Goal: Task Accomplishment & Management: Use online tool/utility

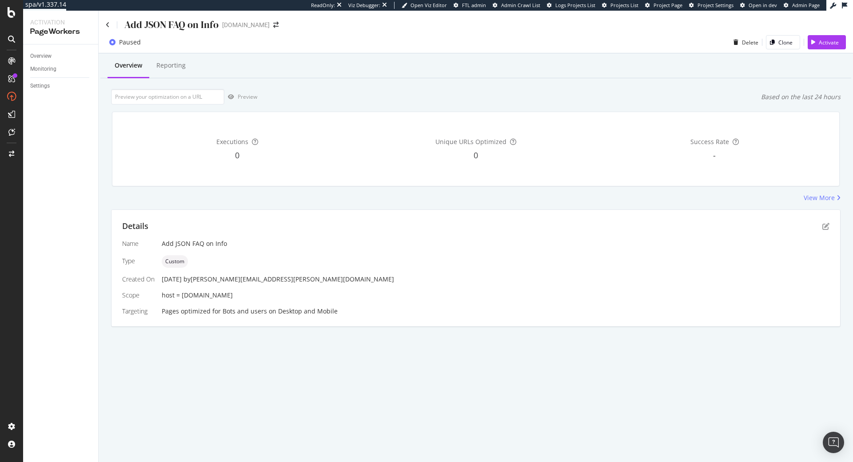
click at [233, 294] on div "host = info.onedoc.ch" at bounding box center [496, 295] width 668 height 9
drag, startPoint x: 233, startPoint y: 295, endPoint x: 218, endPoint y: 298, distance: 15.3
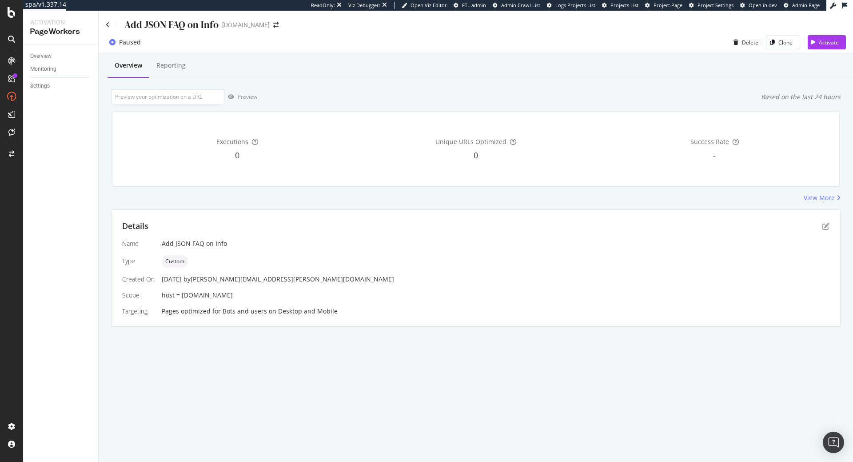
click at [218, 298] on div "host = info.onedoc.ch" at bounding box center [496, 295] width 668 height 9
click at [184, 296] on span "host = info.onedoc.ch" at bounding box center [197, 295] width 71 height 8
drag, startPoint x: 181, startPoint y: 296, endPoint x: 226, endPoint y: 294, distance: 45.0
click at [226, 294] on div "host = info.onedoc.ch" at bounding box center [496, 295] width 668 height 9
copy span "[DOMAIN_NAME]"
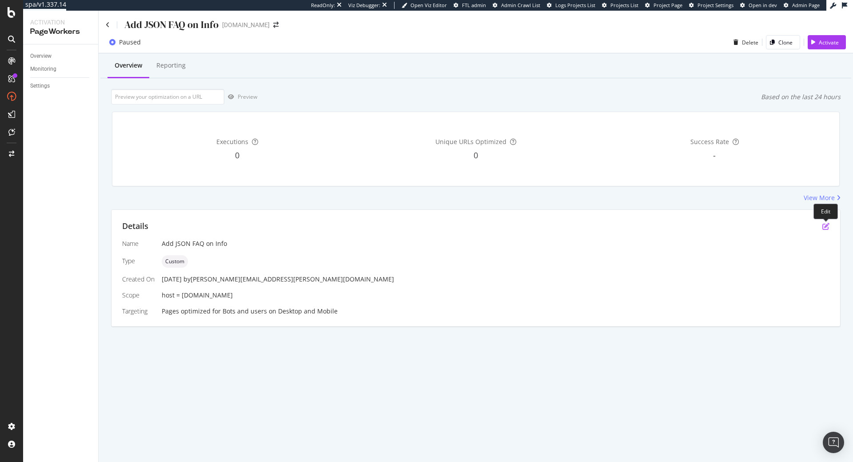
click at [828, 224] on icon "pen-to-square" at bounding box center [825, 226] width 7 height 7
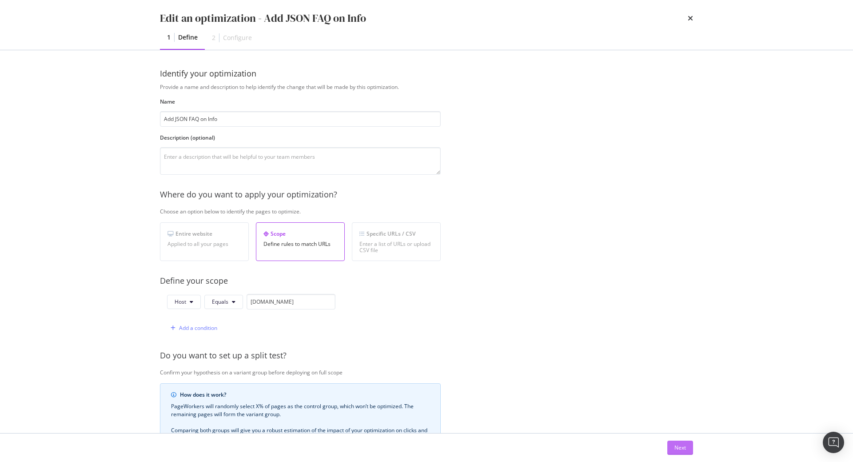
click at [690, 441] on button "Next" at bounding box center [680, 447] width 26 height 14
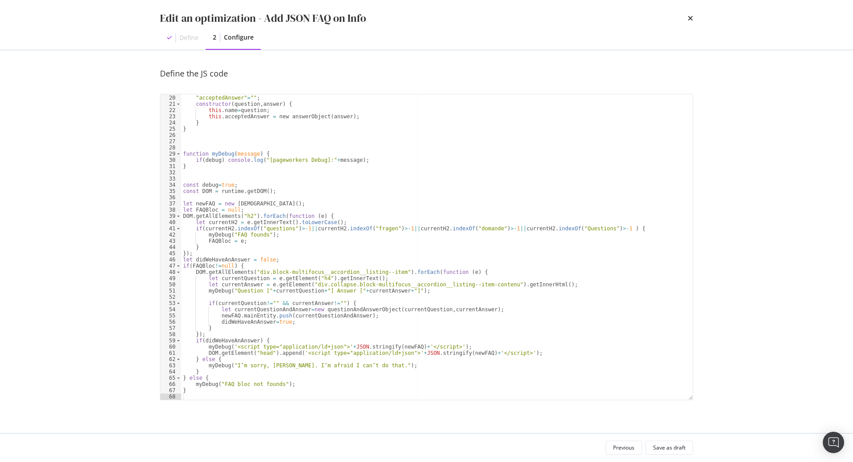
scroll to position [118, 0]
click at [267, 230] on div ""name" = "" ; "acceptedAnswer" = "" ; constructor ( question , answer ) { this …" at bounding box center [436, 247] width 511 height 318
click at [328, 241] on div ""name" = "" ; "acceptedAnswer" = "" ; constructor ( question , answer ) { this …" at bounding box center [436, 247] width 511 height 318
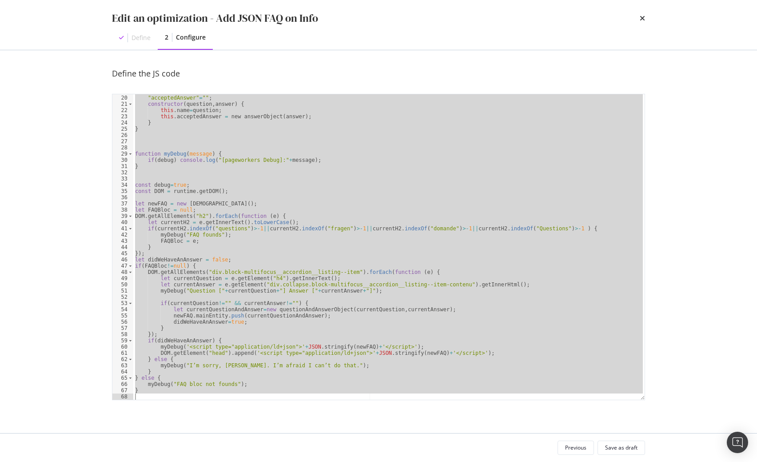
click at [286, 183] on div ""name" = "" ; "acceptedAnswer" = "" ; constructor ( question , answer ) { this …" at bounding box center [388, 246] width 511 height 305
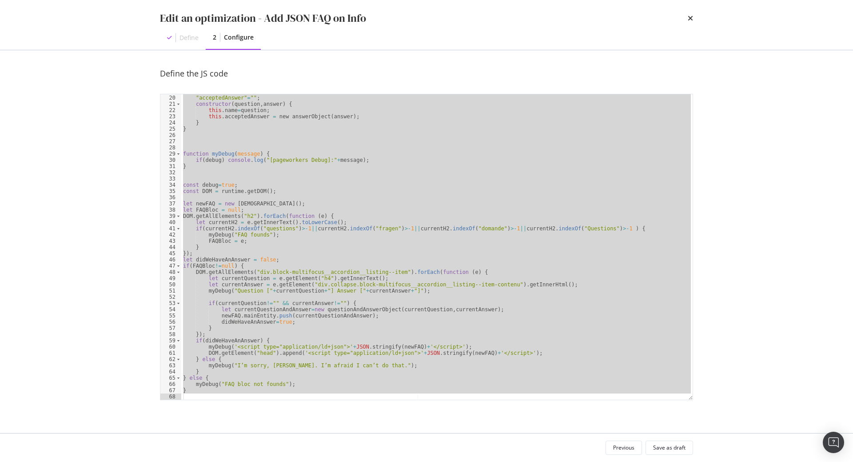
click at [401, 221] on div ""name" = "" ; "acceptedAnswer" = "" ; constructor ( question , answer ) { this …" at bounding box center [436, 246] width 511 height 305
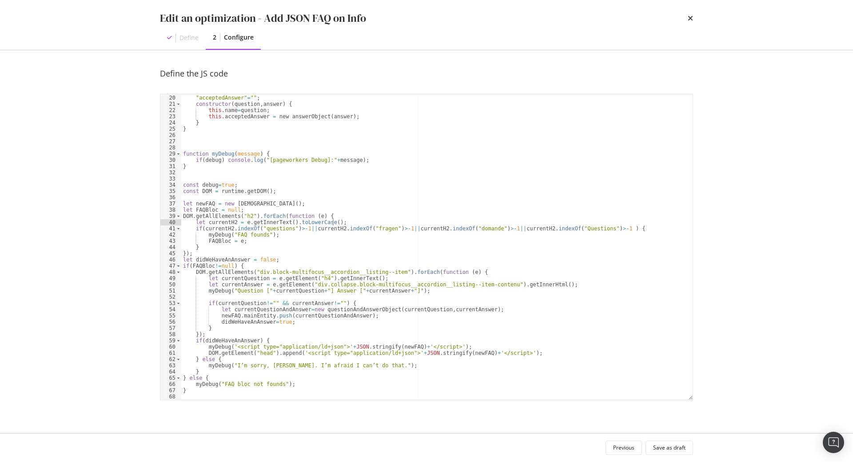
type textarea "}"
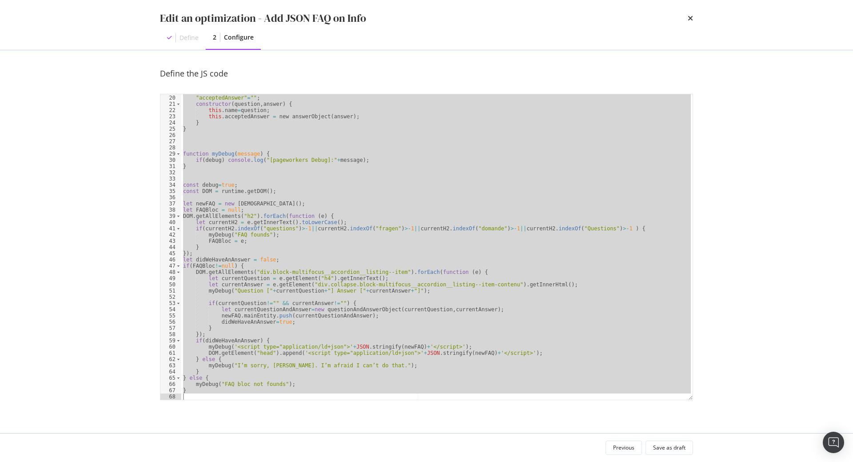
paste textarea "Cursor at row 68"
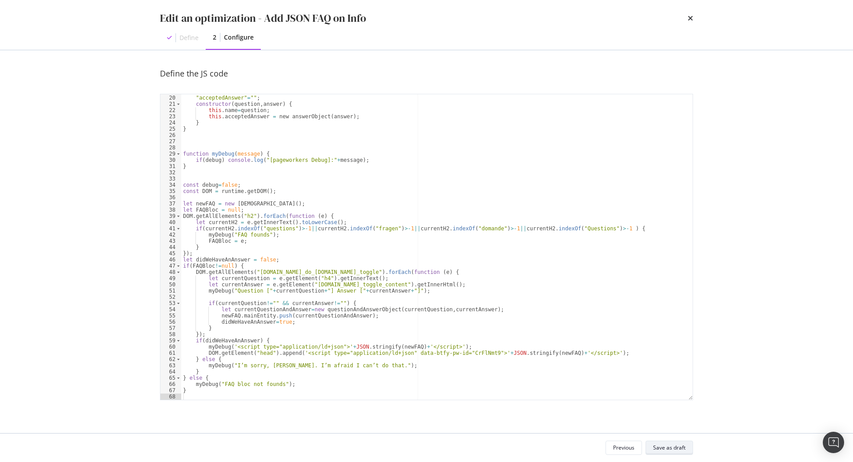
click at [684, 445] on div "Save as draft" at bounding box center [669, 447] width 32 height 8
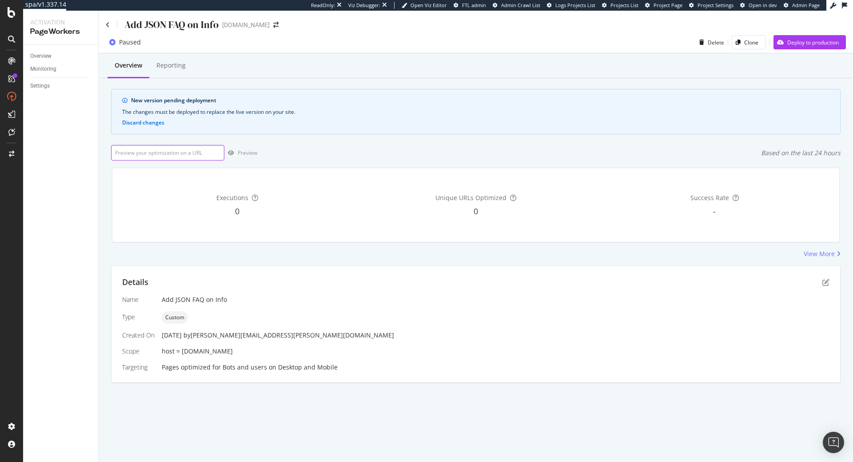
click at [195, 153] on input "url" at bounding box center [167, 153] width 113 height 16
paste input "[URL][DOMAIN_NAME]"
type input "[URL][DOMAIN_NAME]"
click at [241, 153] on div "Preview" at bounding box center [248, 153] width 20 height 8
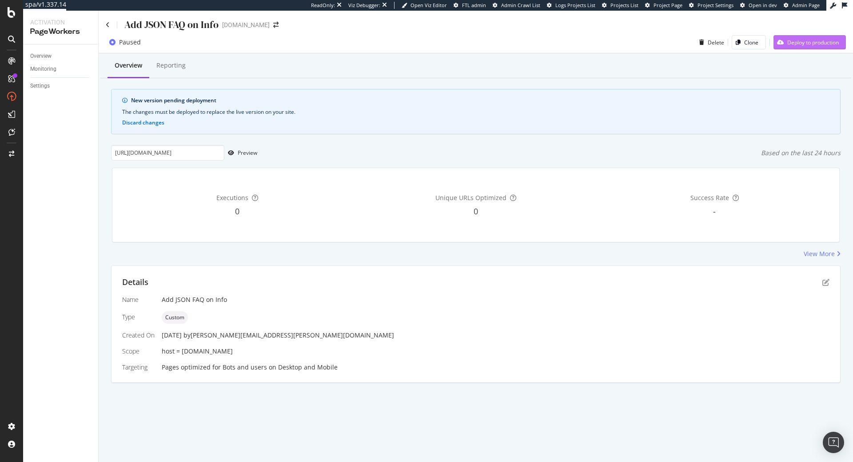
click at [810, 44] on div "Deploy to production" at bounding box center [813, 43] width 52 height 8
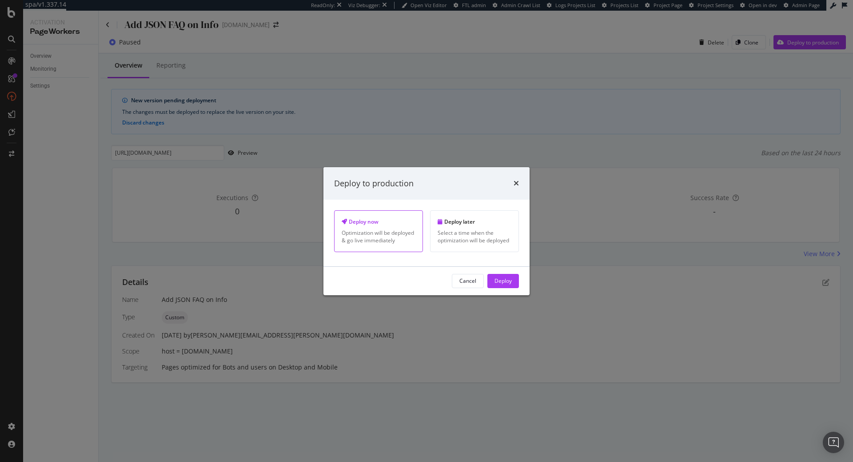
click at [377, 235] on div "Optimization will be deployed & go live immediately" at bounding box center [379, 236] width 74 height 15
click at [511, 277] on div "Deploy" at bounding box center [503, 281] width 17 height 8
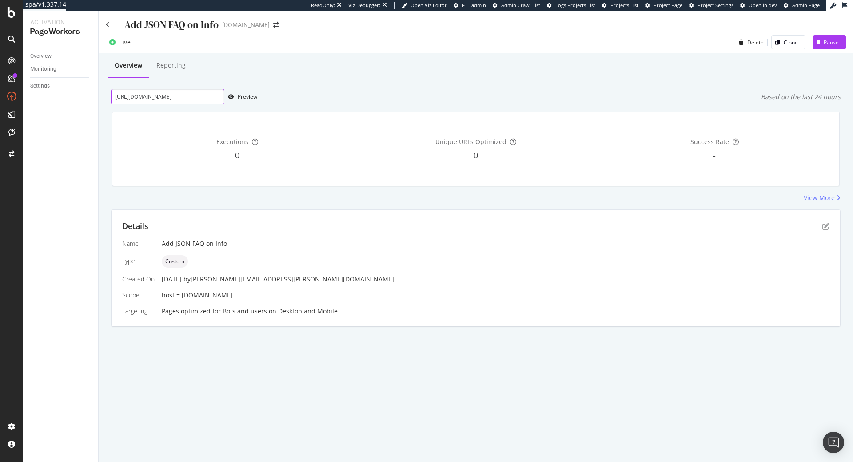
click at [203, 99] on input "[URL][DOMAIN_NAME]" at bounding box center [167, 97] width 113 height 16
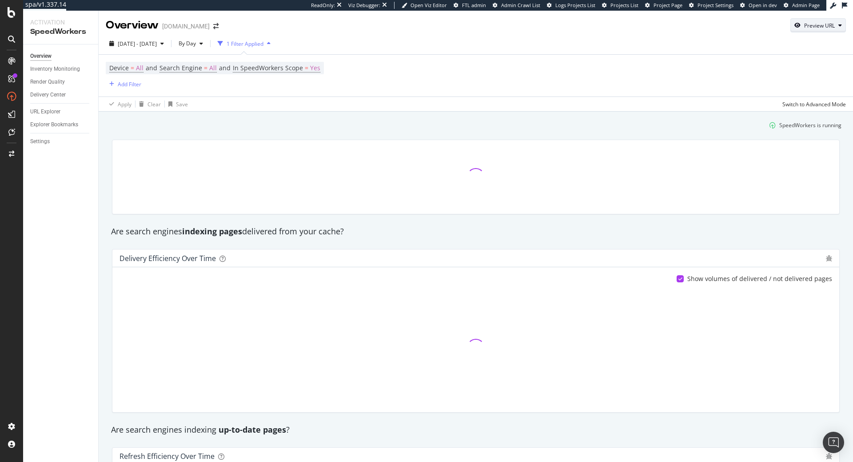
click at [822, 28] on div "Preview URL" at bounding box center [819, 26] width 31 height 8
click at [808, 62] on input "url" at bounding box center [790, 67] width 97 height 16
paste input "[URL][DOMAIN_NAME]"
type input "[URL][DOMAIN_NAME]"
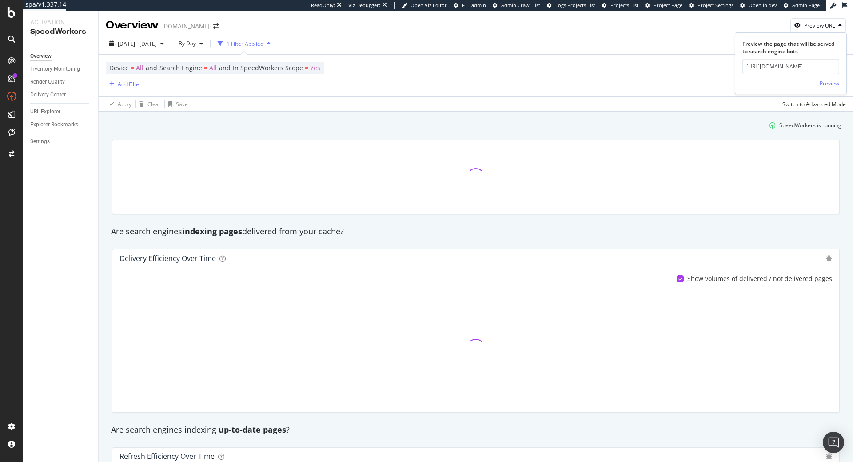
click at [825, 83] on div "Preview" at bounding box center [830, 84] width 20 height 8
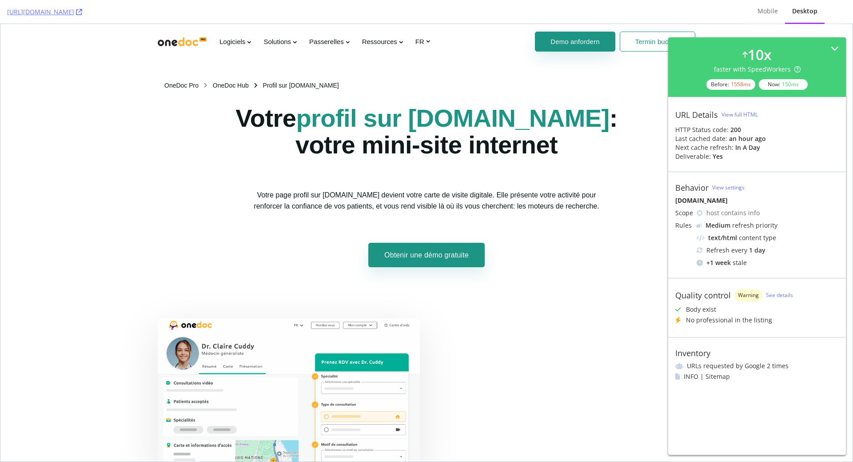
click at [733, 116] on div "View full HTML" at bounding box center [740, 115] width 36 height 8
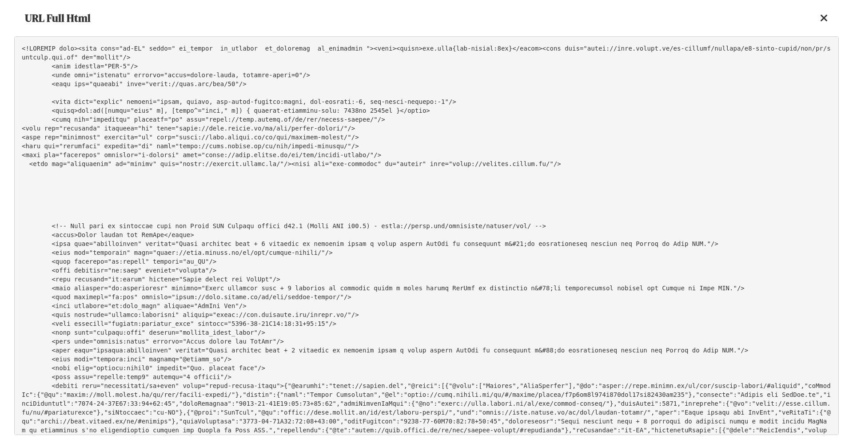
scroll to position [3838, 0]
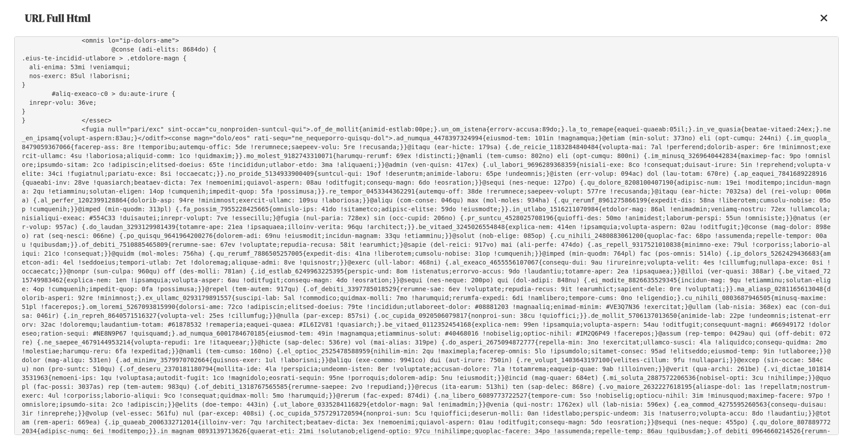
click at [827, 18] on icon at bounding box center [824, 18] width 8 height 11
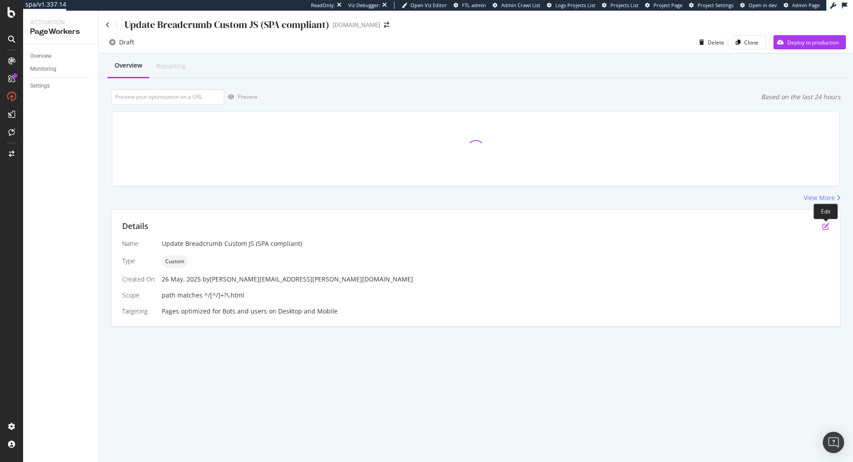
click at [826, 224] on icon "pen-to-square" at bounding box center [825, 226] width 7 height 7
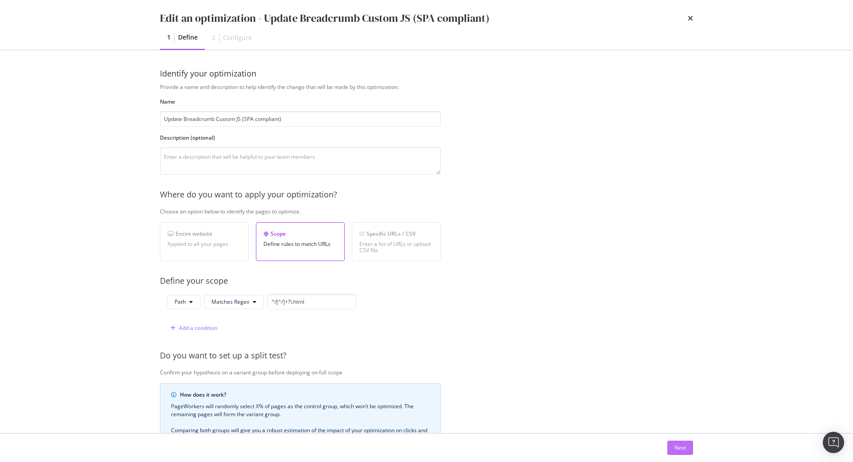
click at [686, 448] on button "Next" at bounding box center [680, 447] width 26 height 14
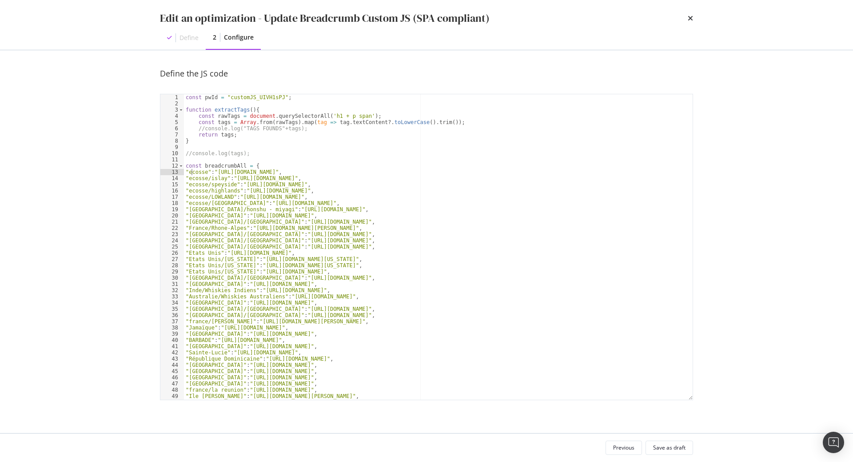
click at [192, 171] on div "const pwId = "customJS_UIVH1sPJ" ; function extractTags ( ) { const rawTags = d…" at bounding box center [438, 253] width 509 height 318
click at [259, 173] on div "const pwId = "customJS_UIVH1sPJ" ; function extractTags ( ) { const rawTags = d…" at bounding box center [438, 253] width 509 height 318
click at [192, 176] on div "const pwId = "customJS_UIVH1sPJ" ; function extractTags ( ) { const rawTags = d…" at bounding box center [438, 253] width 509 height 318
click at [318, 181] on div "const pwId = "customJS_UIVH1sPJ" ; function extractTags ( ) { const rawTags = d…" at bounding box center [438, 253] width 509 height 318
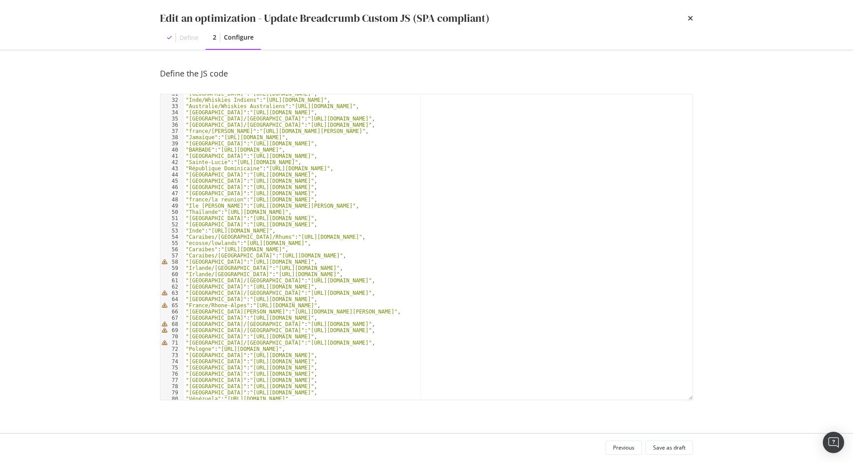
scroll to position [245, 0]
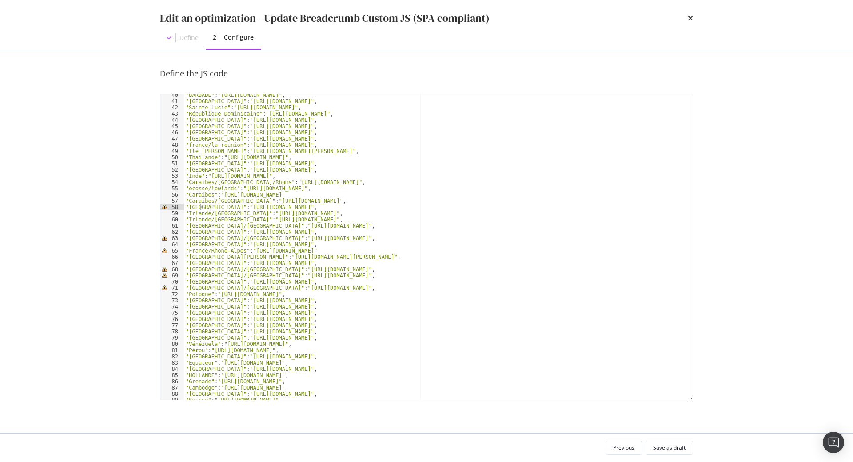
click at [200, 207] on div ""BARBADE" : "https://www.whisky.fr/pays-d-origine/barbade.html" , "Haiti" : "ht…" at bounding box center [438, 251] width 509 height 318
click at [216, 249] on div ""BARBADE" : "https://www.whisky.fr/pays-d-origine/barbade.html" , "Haiti" : "ht…" at bounding box center [438, 251] width 509 height 318
click at [203, 269] on div ""BARBADE" : "https://www.whisky.fr/pays-d-origine/barbade.html" , "Haiti" : "ht…" at bounding box center [438, 251] width 509 height 318
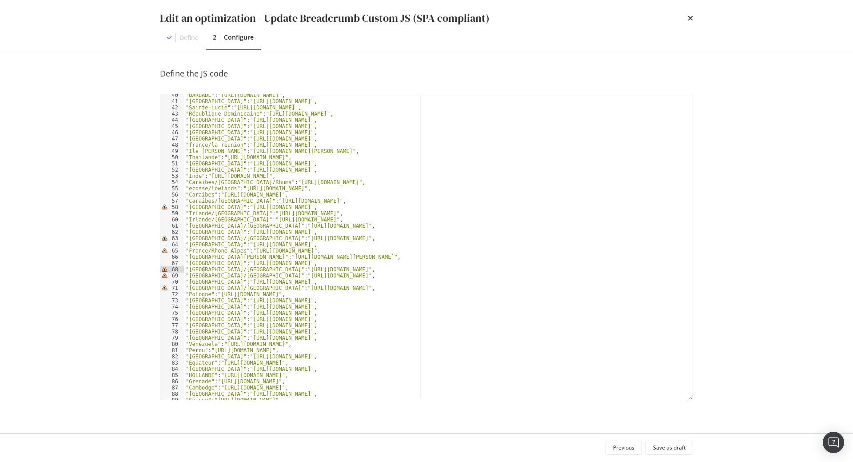
type textarea ""France/Poitou-Charentes":"https://www.whisky.fr/pays-d-origine/france/poitou-c…"
click at [212, 268] on div ""BARBADE" : "https://www.whisky.fr/pays-d-origine/barbade.html" , "Haiti" : "ht…" at bounding box center [438, 251] width 509 height 318
click at [200, 268] on div ""BARBADE" : "https://www.whisky.fr/pays-d-origine/barbade.html" , "Haiti" : "ht…" at bounding box center [438, 251] width 509 height 318
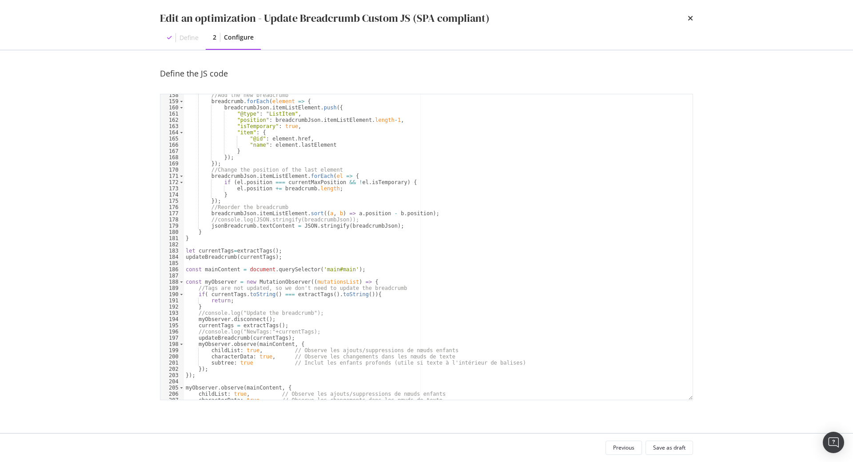
scroll to position [1001, 0]
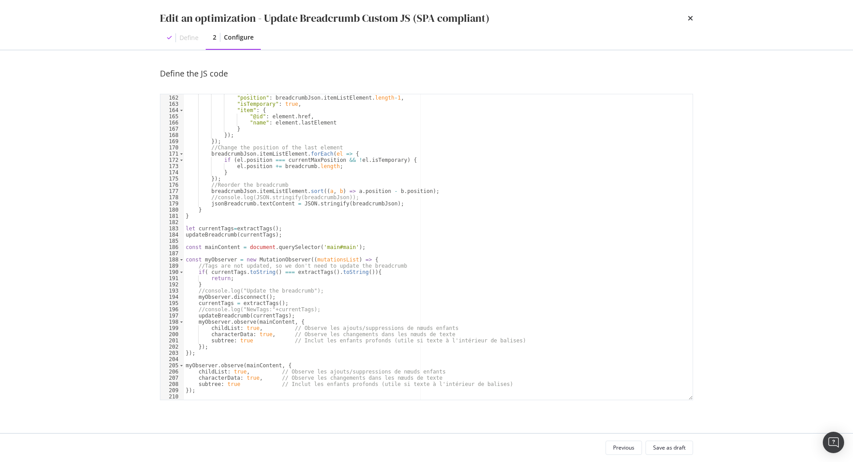
click at [694, 19] on div "Edit an optimization - Update Breadcrumb Custom JS (SPA compliant) Define 2 Con…" at bounding box center [426, 25] width 569 height 50
click at [690, 19] on icon "times" at bounding box center [690, 18] width 5 height 7
